Goal: Check status: Check status

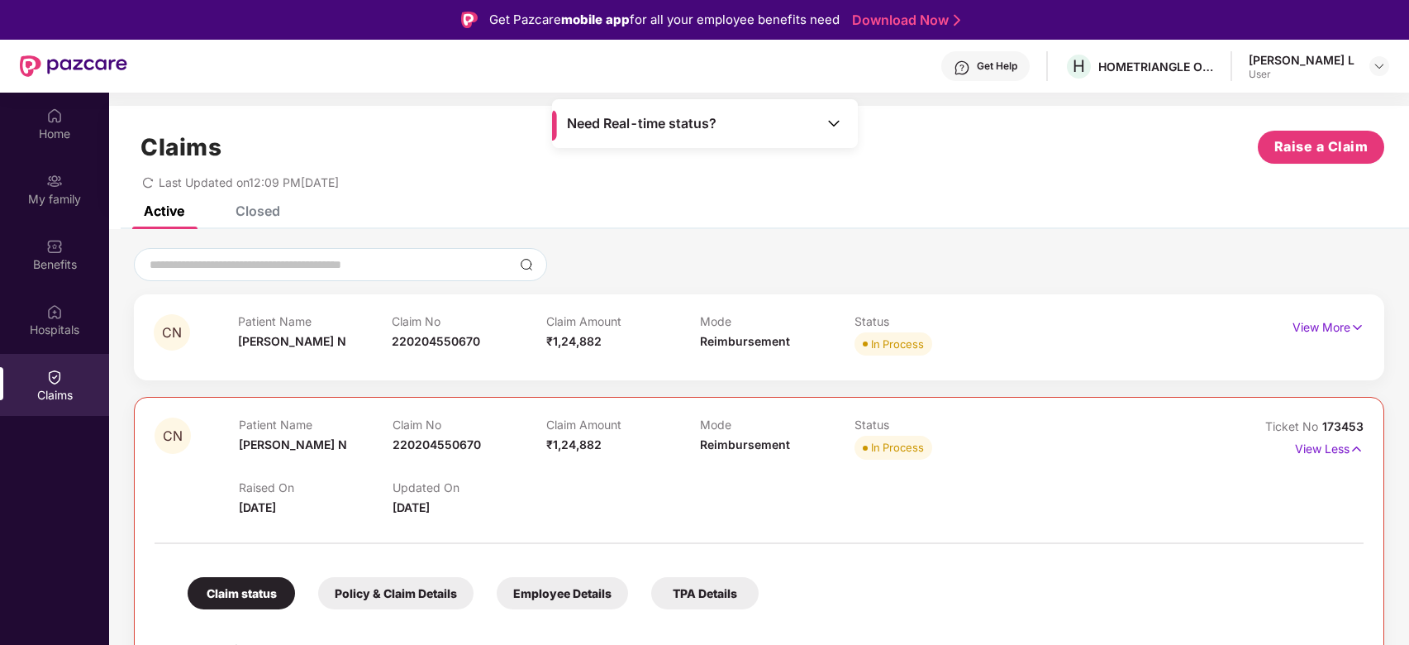
scroll to position [93, 0]
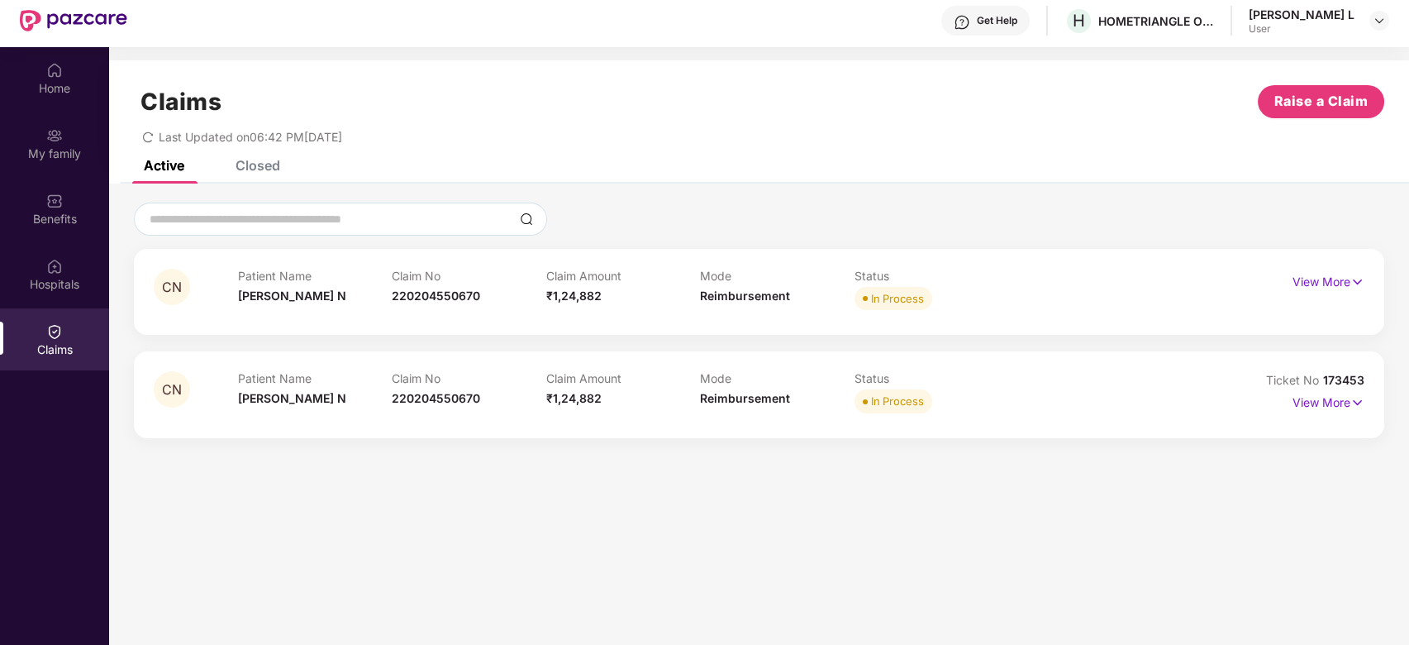
scroll to position [93, 0]
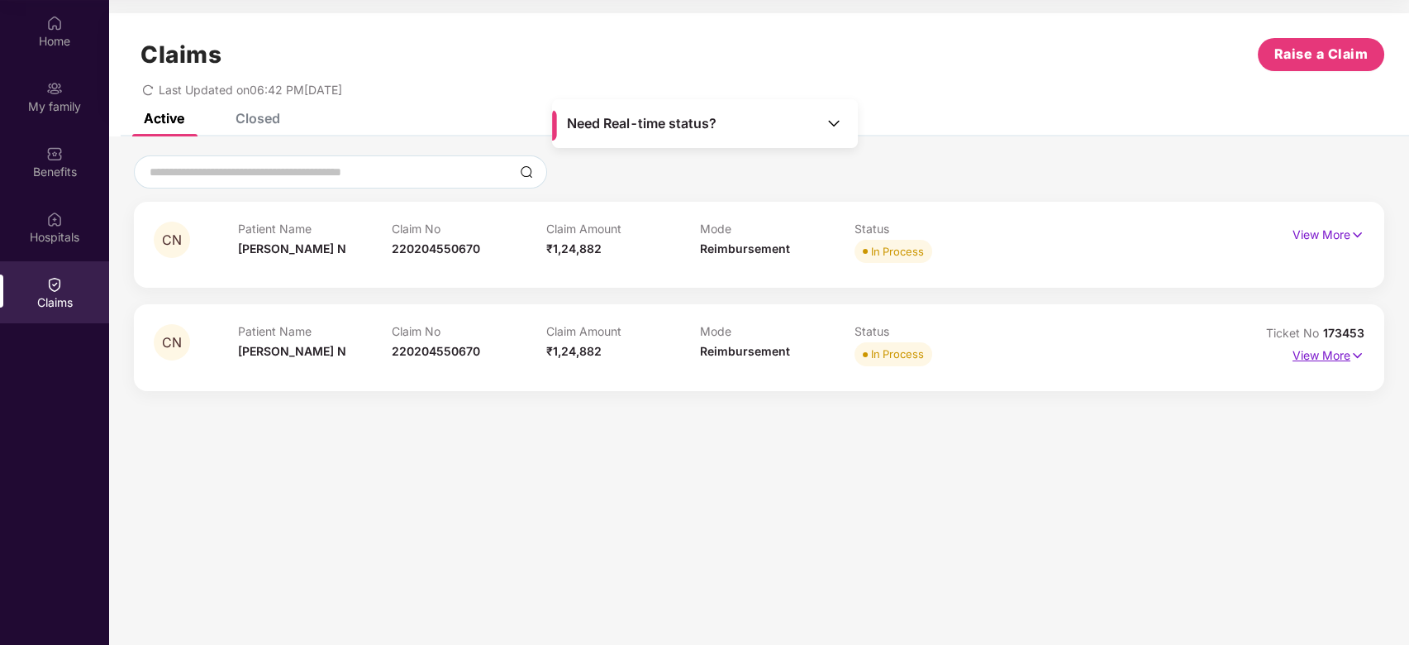
click at [1310, 352] on p "View More" at bounding box center [1329, 353] width 72 height 22
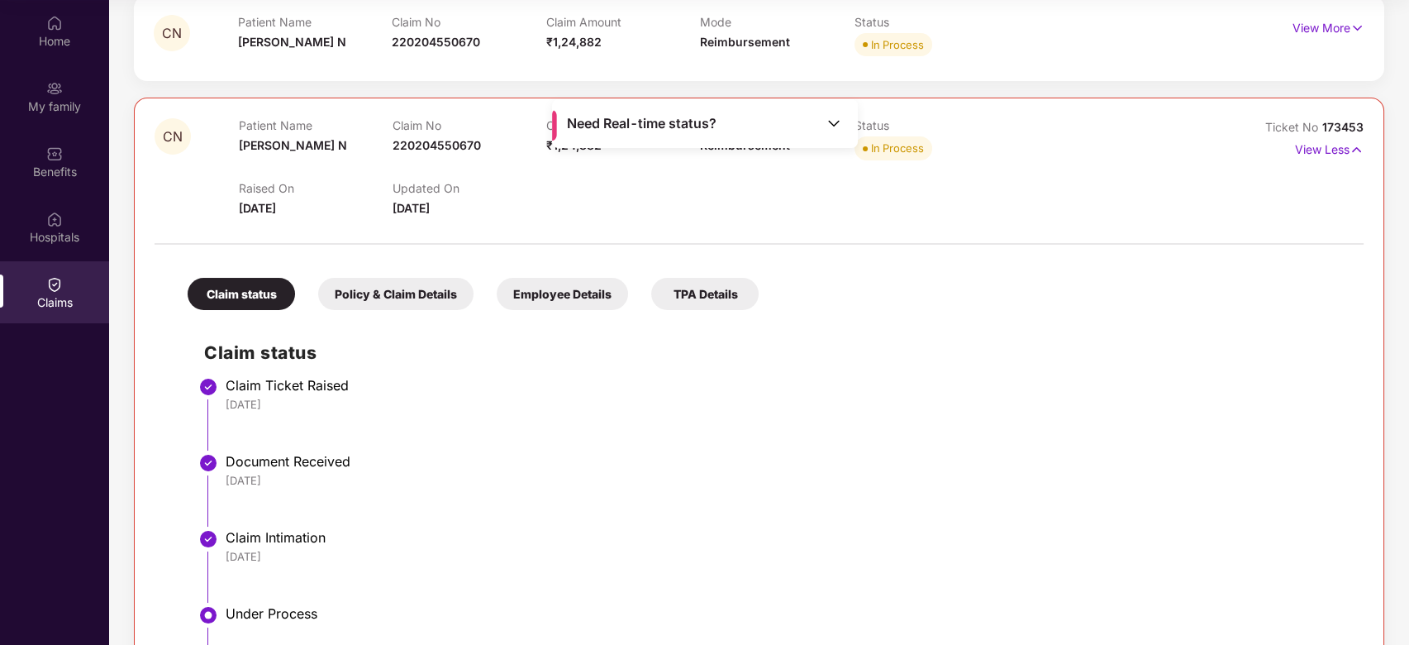
scroll to position [385, 0]
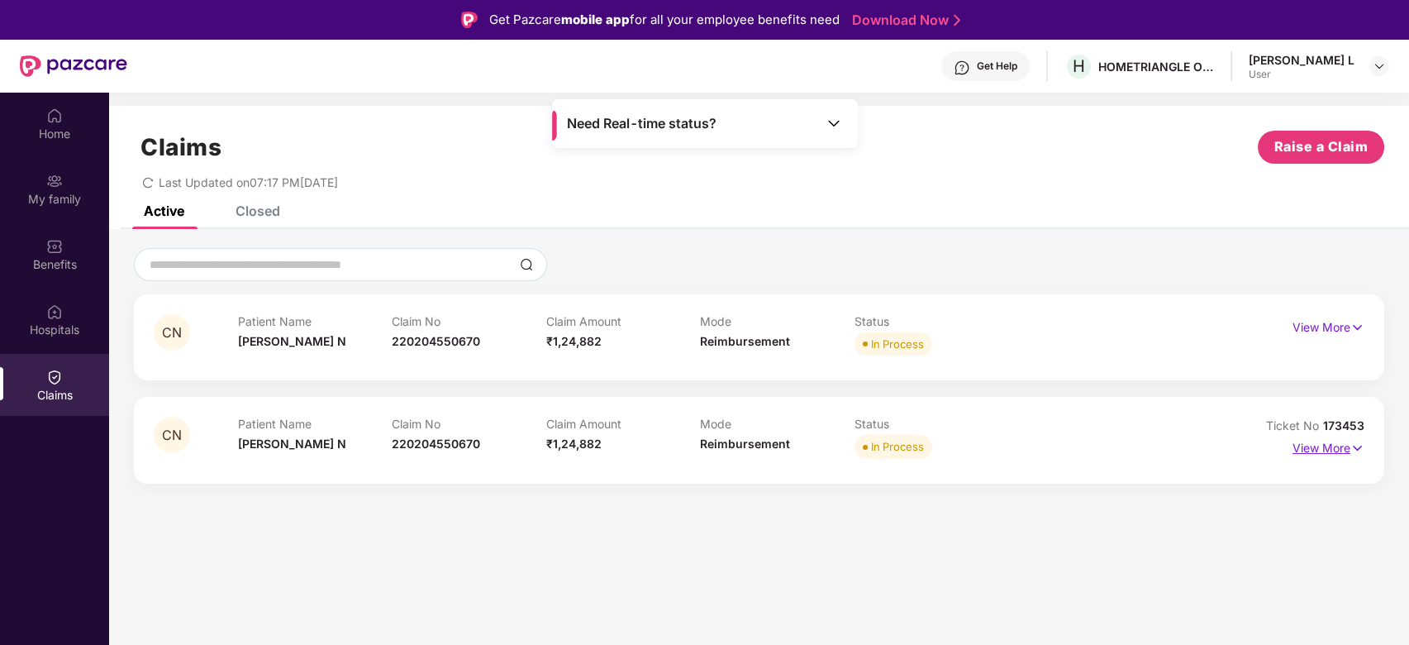
click at [1329, 453] on p "View More" at bounding box center [1329, 446] width 72 height 22
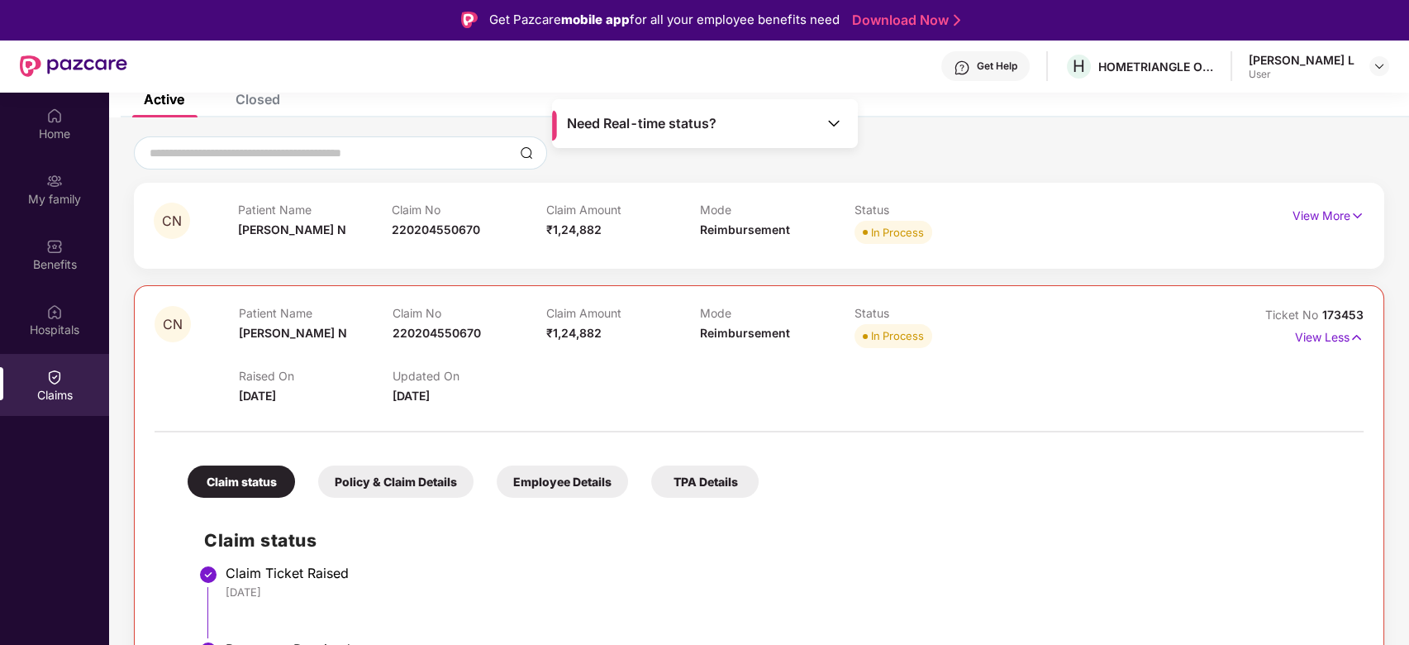
scroll to position [60, 0]
